Goal: Task Accomplishment & Management: Manage account settings

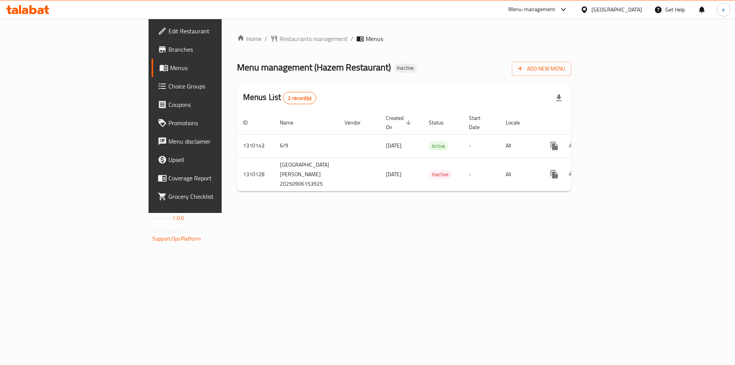
click at [169, 52] on span "Branches" at bounding box center [217, 49] width 97 height 9
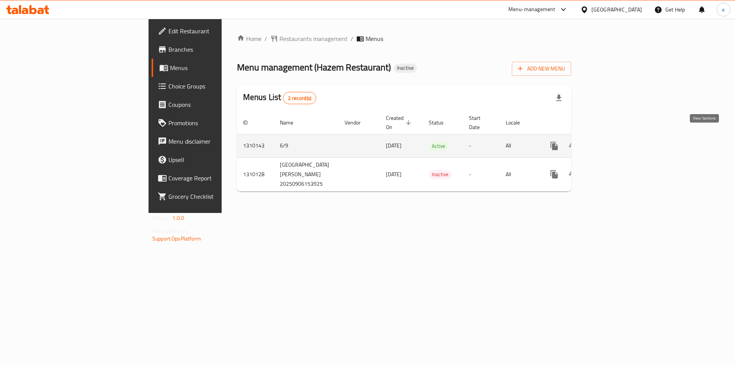
click at [614, 141] on icon "enhanced table" at bounding box center [609, 145] width 9 height 9
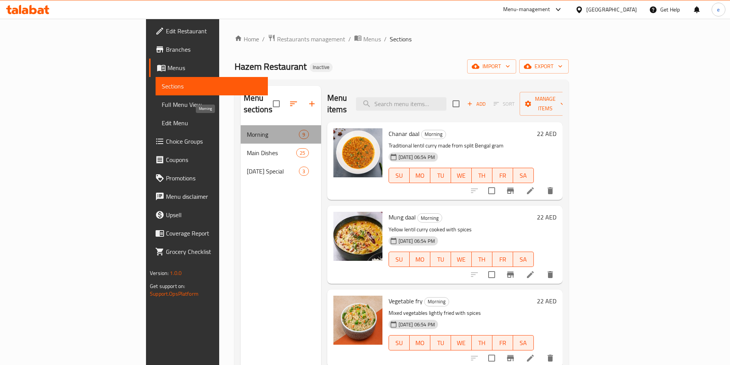
click at [247, 130] on span "Morning" at bounding box center [273, 134] width 52 height 9
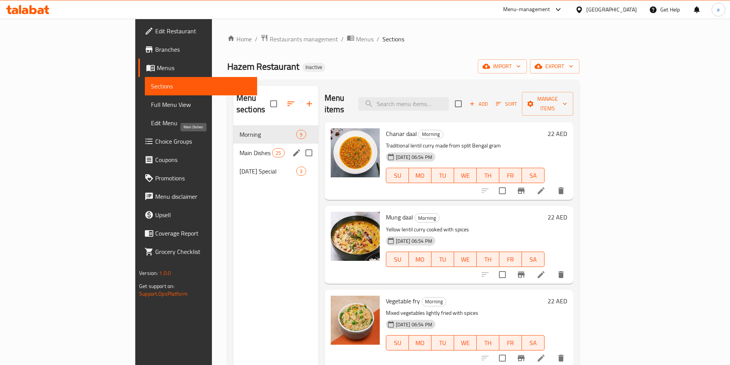
click at [239, 148] on span "Main Dishes" at bounding box center [255, 152] width 33 height 9
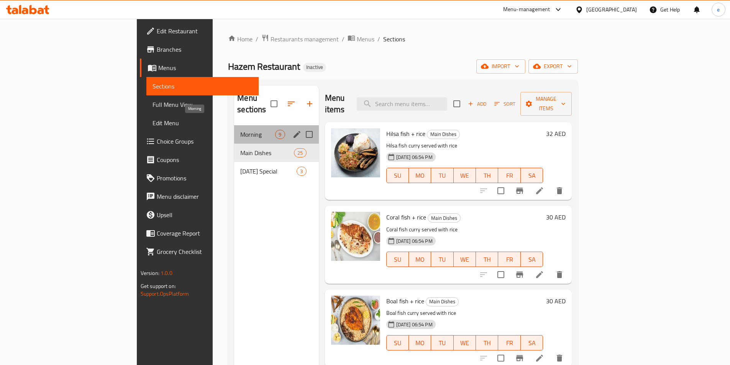
click at [240, 130] on span "Morning" at bounding box center [257, 134] width 35 height 9
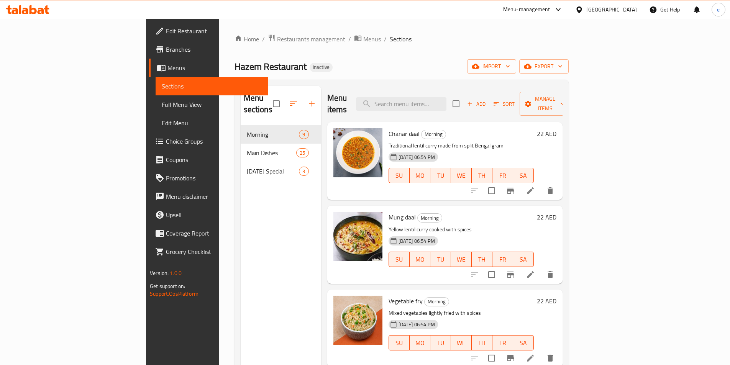
click at [363, 41] on span "Menus" at bounding box center [372, 38] width 18 height 9
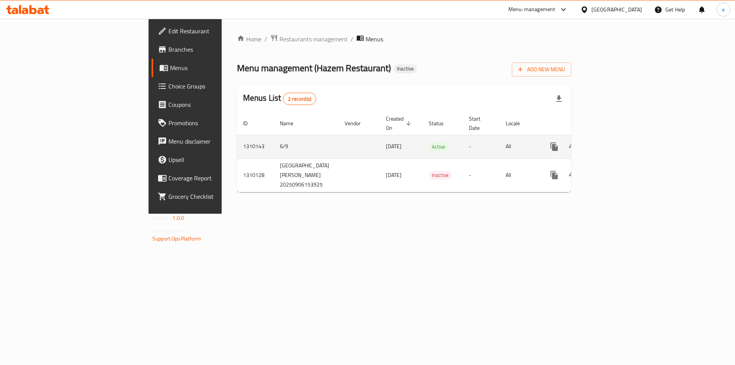
click at [614, 142] on icon "enhanced table" at bounding box center [609, 146] width 9 height 9
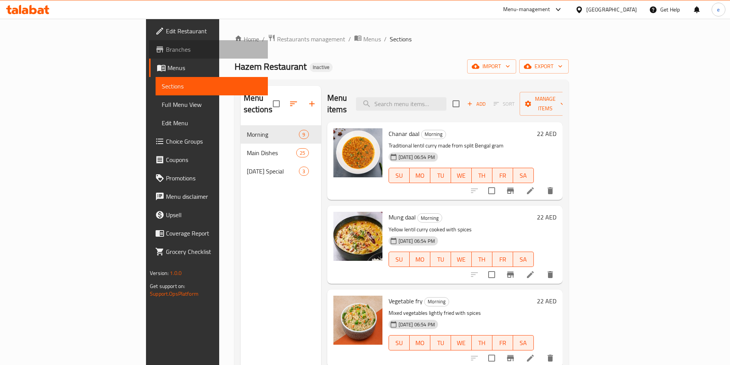
click at [166, 46] on span "Branches" at bounding box center [214, 49] width 96 height 9
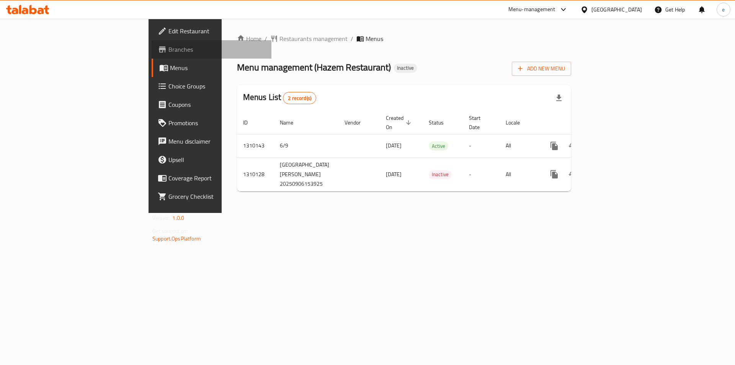
click at [169, 49] on span "Branches" at bounding box center [217, 49] width 97 height 9
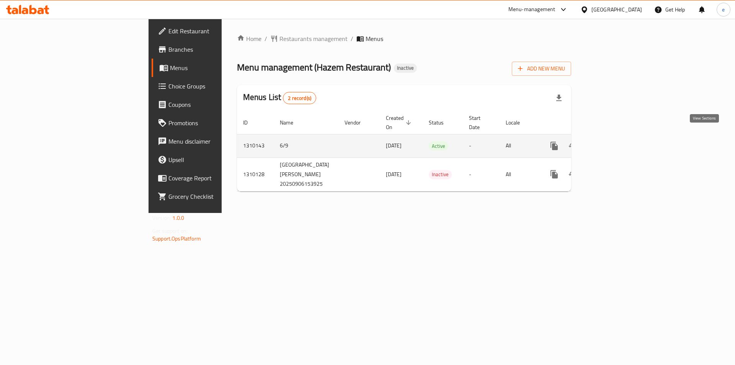
click at [619, 141] on link "enhanced table" at bounding box center [610, 146] width 18 height 18
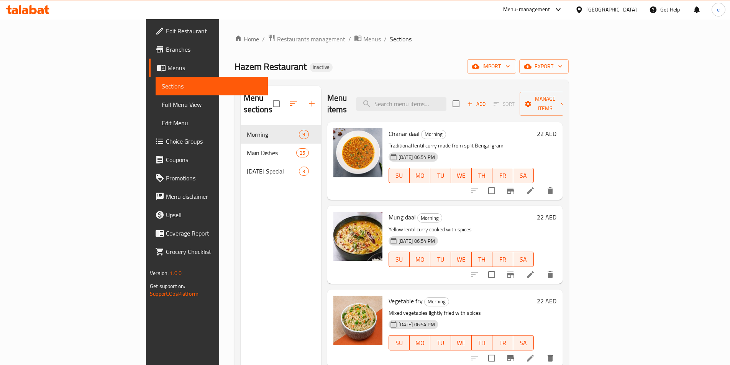
click at [149, 56] on link "Branches" at bounding box center [208, 49] width 119 height 18
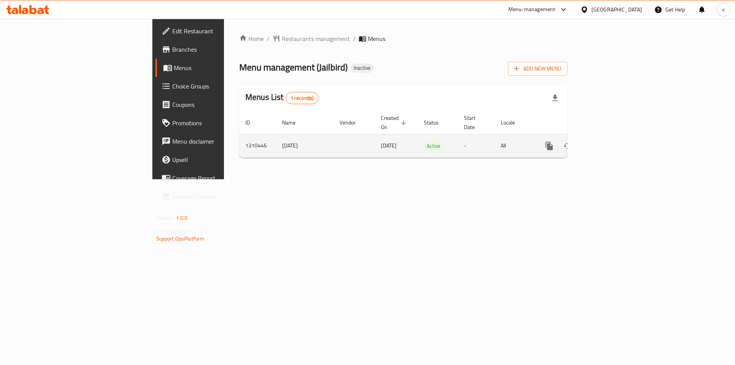
click at [609, 141] on icon "enhanced table" at bounding box center [604, 145] width 9 height 9
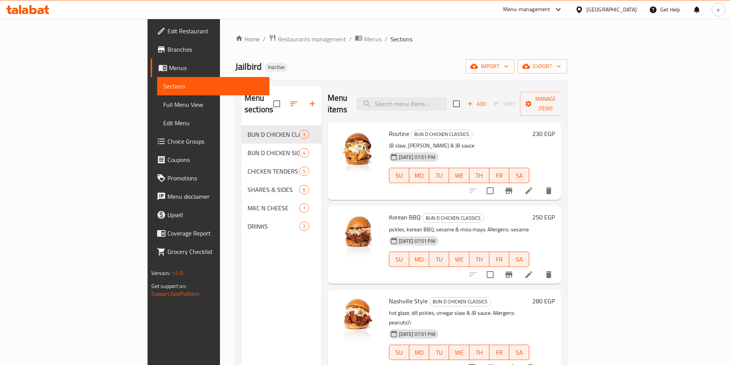
click at [167, 32] on span "Edit Restaurant" at bounding box center [215, 30] width 96 height 9
